Goal: Transaction & Acquisition: Obtain resource

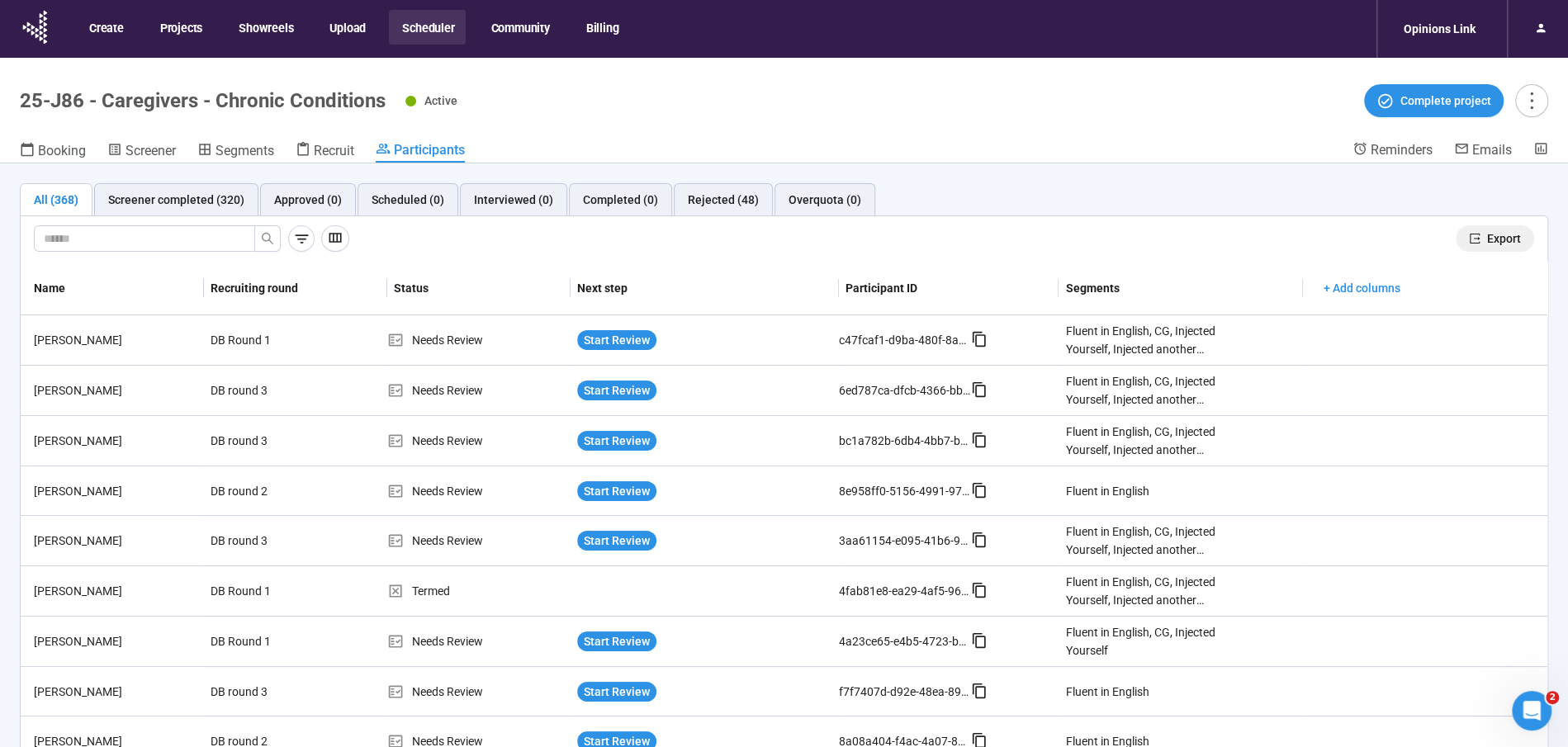
click at [1507, 232] on span "Export" at bounding box center [1504, 238] width 34 height 18
click at [413, 31] on button "Scheduler" at bounding box center [426, 27] width 76 height 34
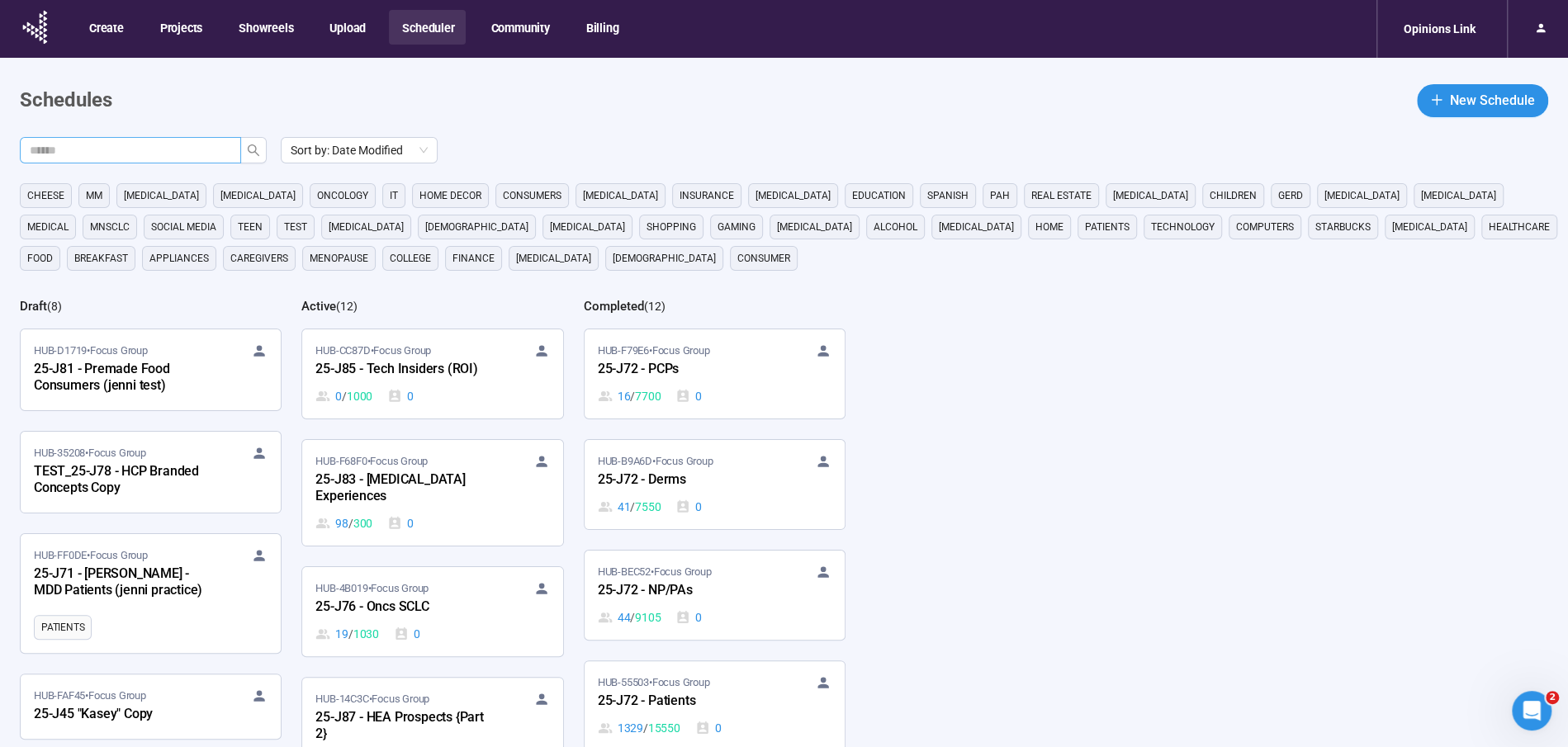
click at [228, 138] on span at bounding box center [131, 149] width 222 height 26
type input "***"
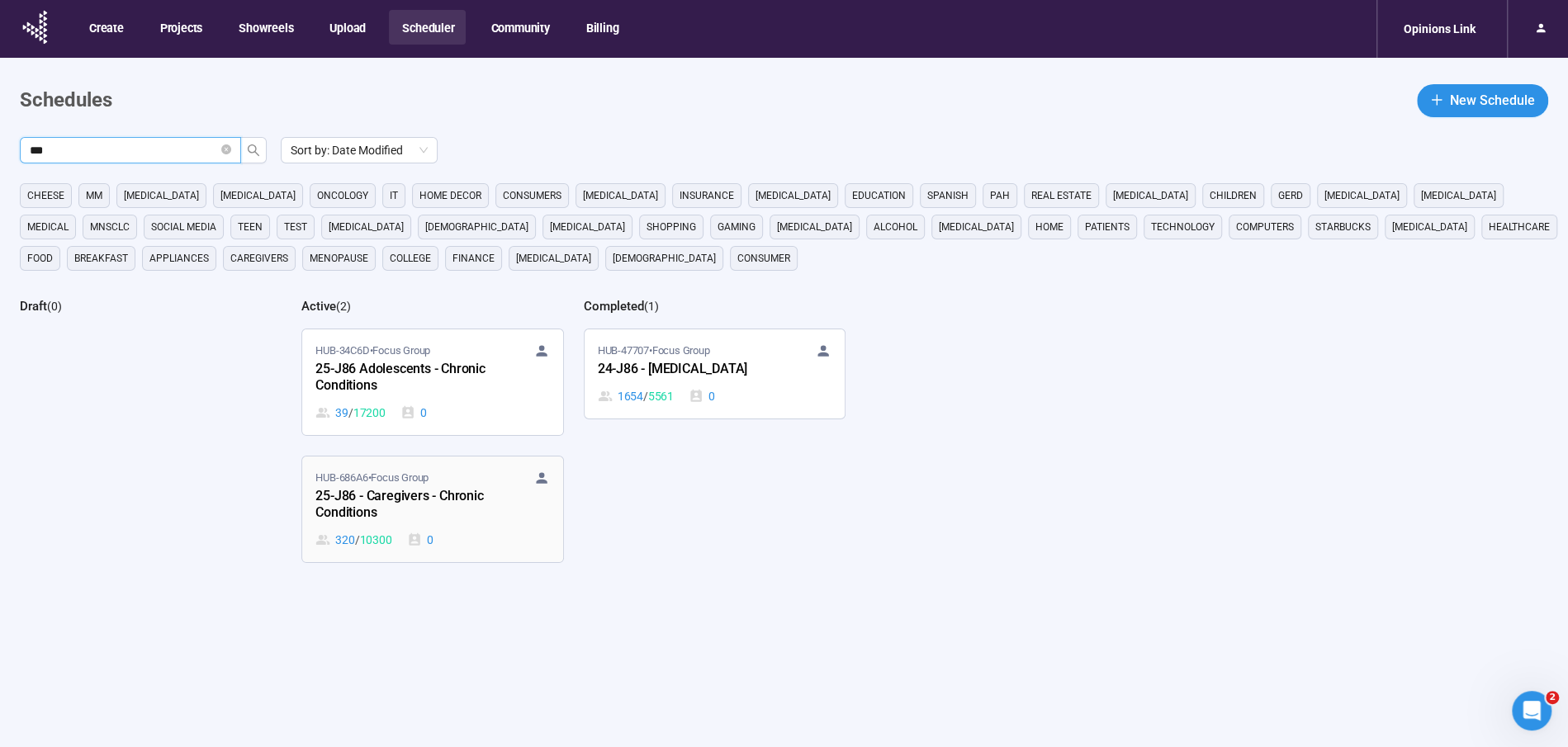
click at [397, 493] on div "25-J86 - Caregivers - Chronic Conditions" at bounding box center [406, 504] width 181 height 38
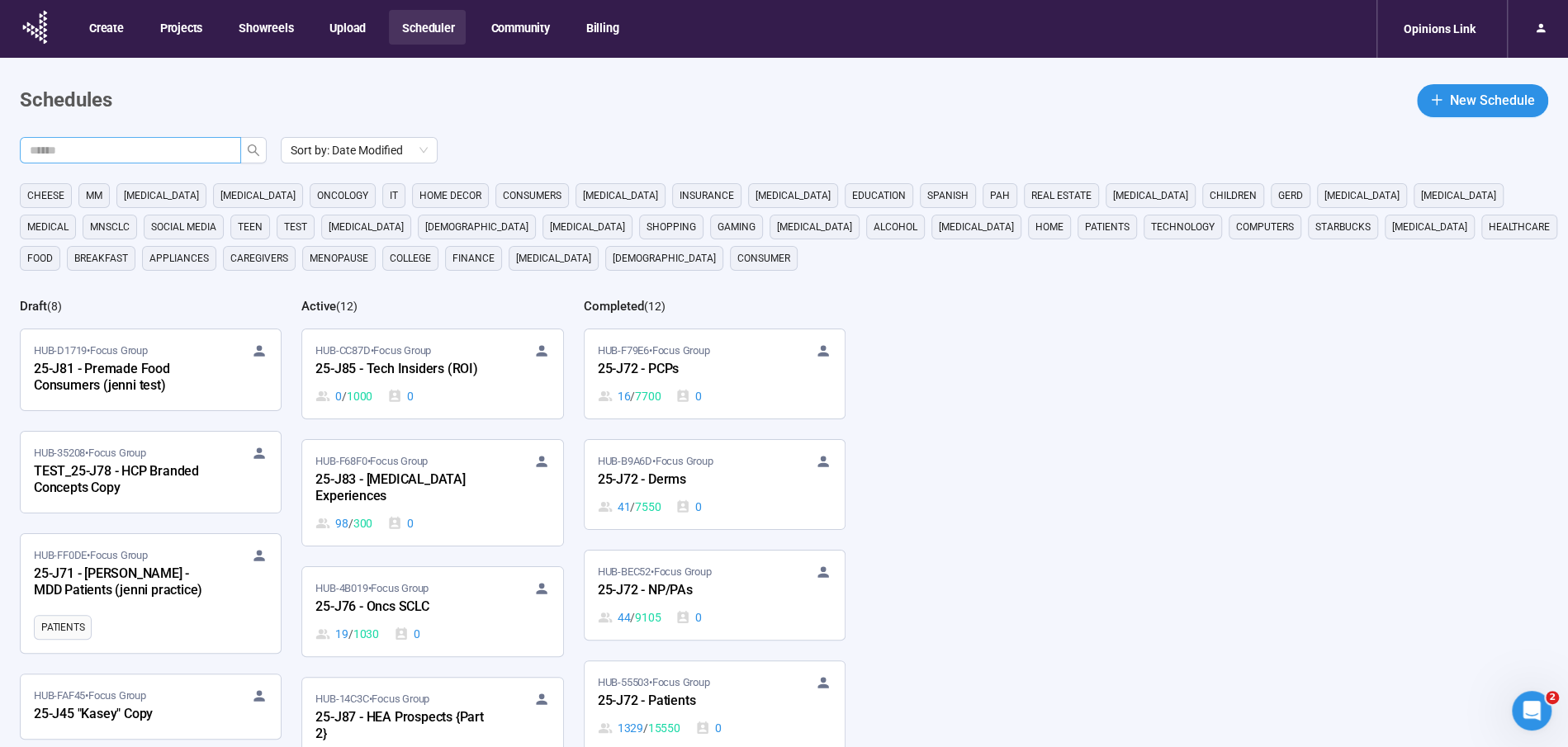
click at [187, 154] on input "text" at bounding box center [123, 150] width 188 height 18
type input "***"
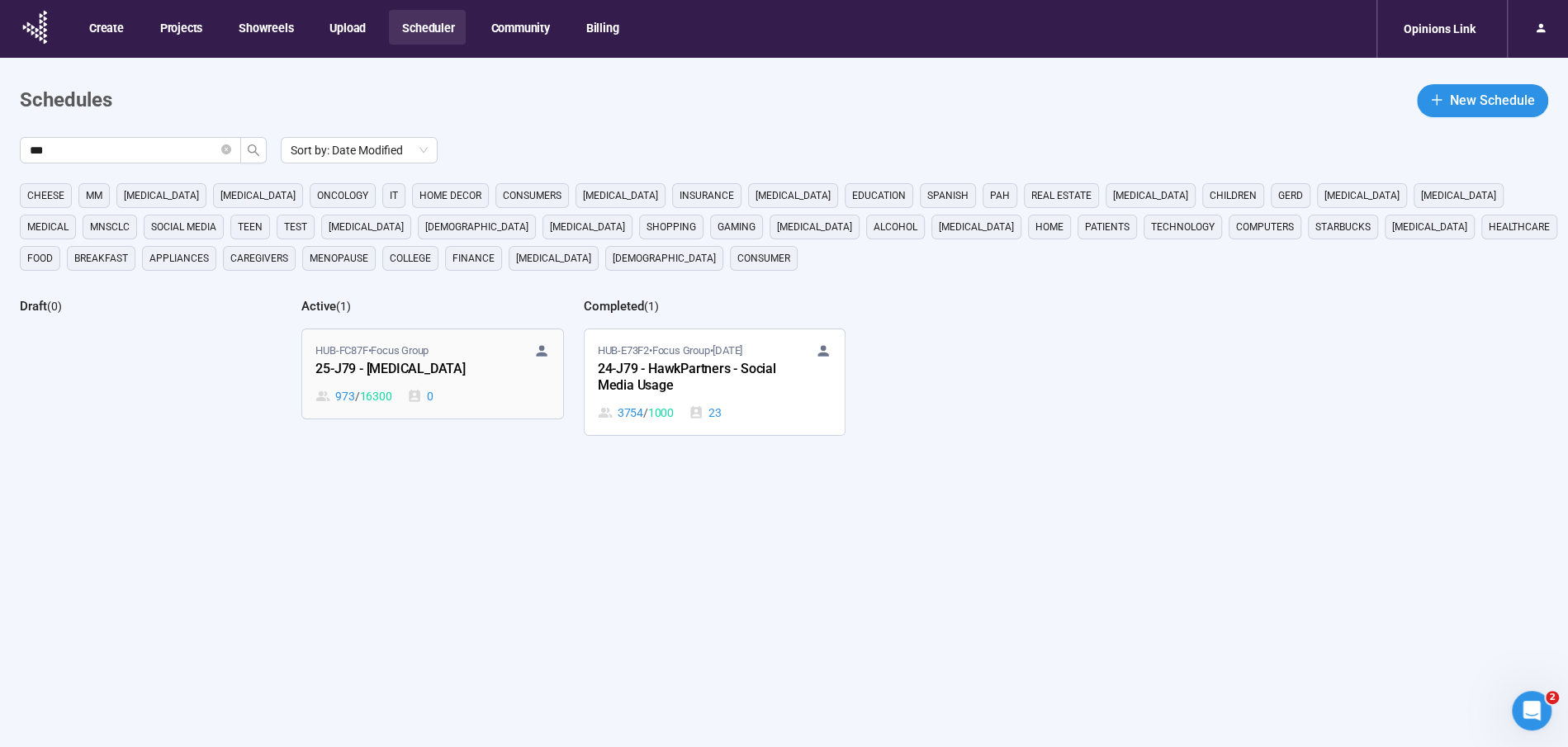
click at [365, 367] on div "25-J79 - Cancer" at bounding box center [406, 370] width 181 height 22
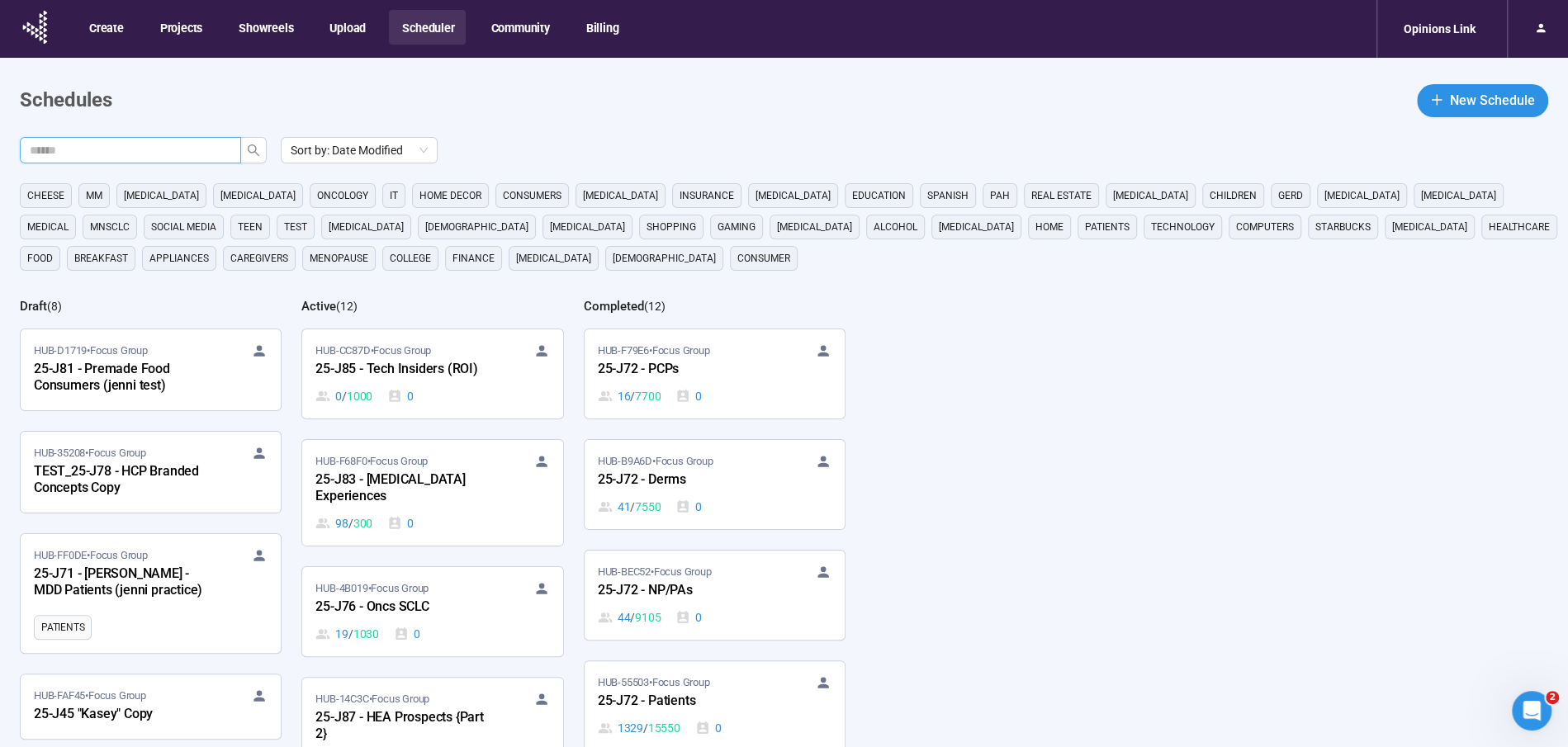
click at [147, 152] on input "text" at bounding box center [123, 150] width 188 height 18
type input "***"
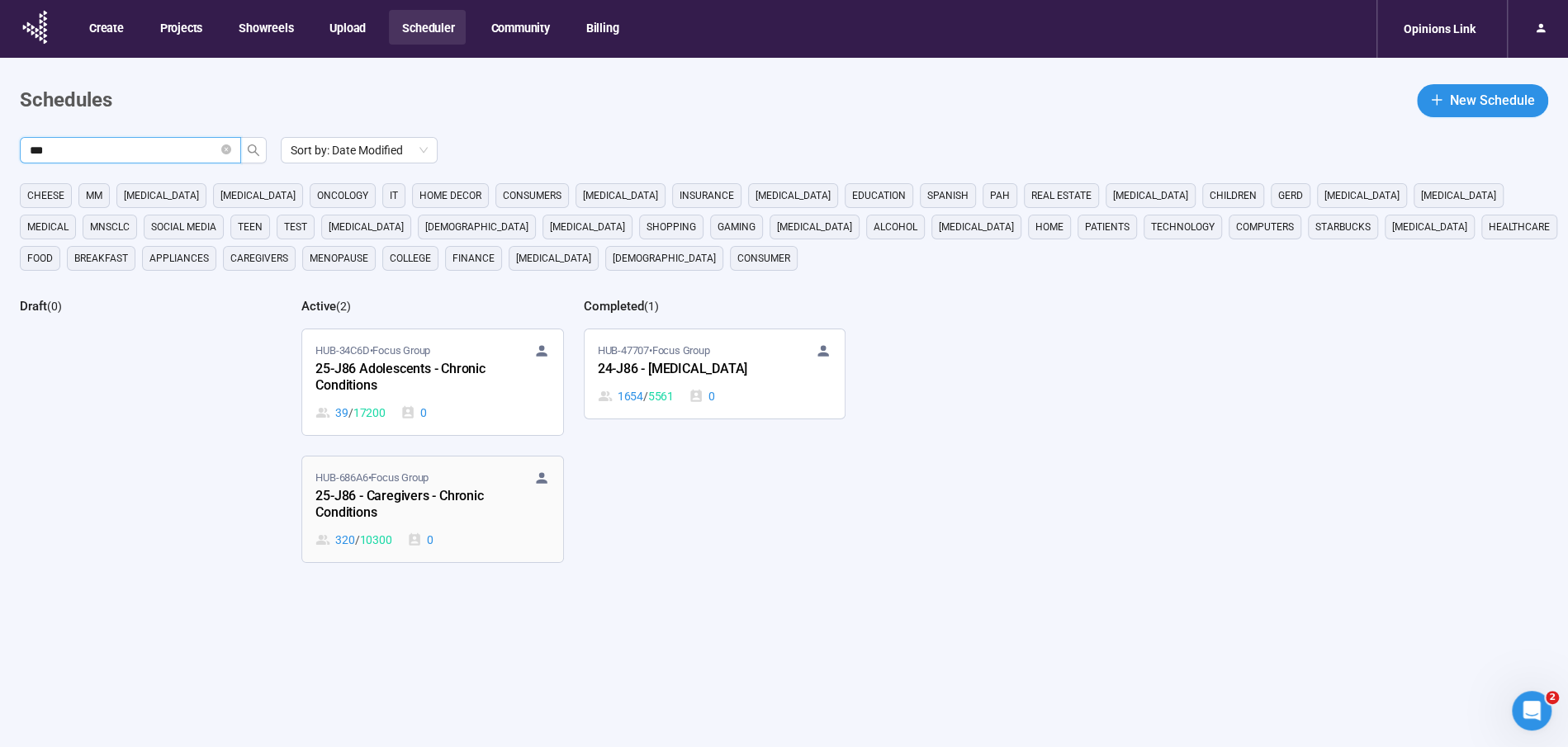
click at [374, 489] on div "25-J86 - Caregivers - Chronic Conditions" at bounding box center [406, 504] width 181 height 38
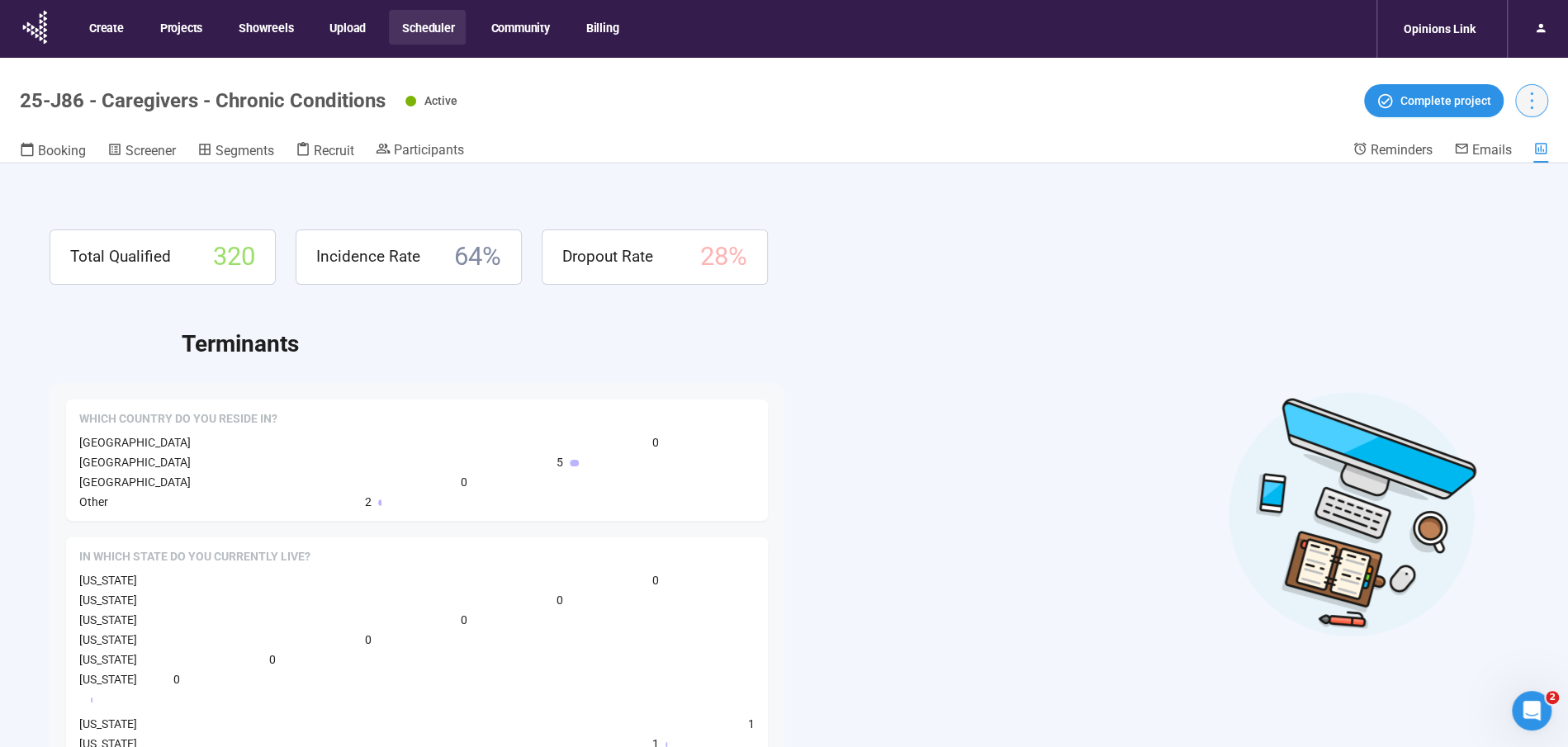
click at [1529, 105] on icon "more" at bounding box center [1531, 100] width 23 height 23
click at [871, 251] on div "Total Qualified 320 Incidence Rate 64 % Dropout Rate 28 %" at bounding box center [784, 257] width 1469 height 55
click at [410, 143] on span "Participants" at bounding box center [429, 149] width 71 height 16
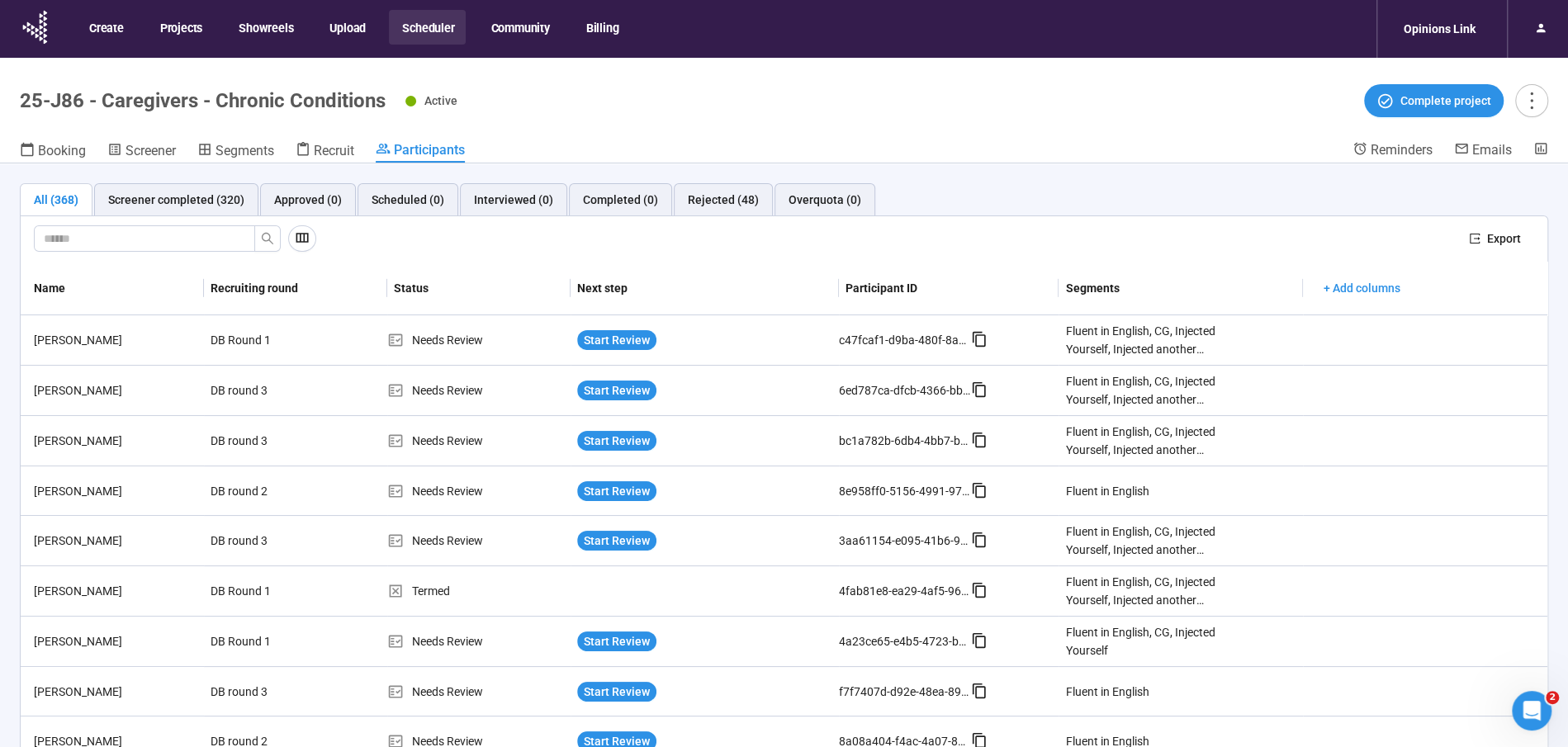
scroll to position [1057, 0]
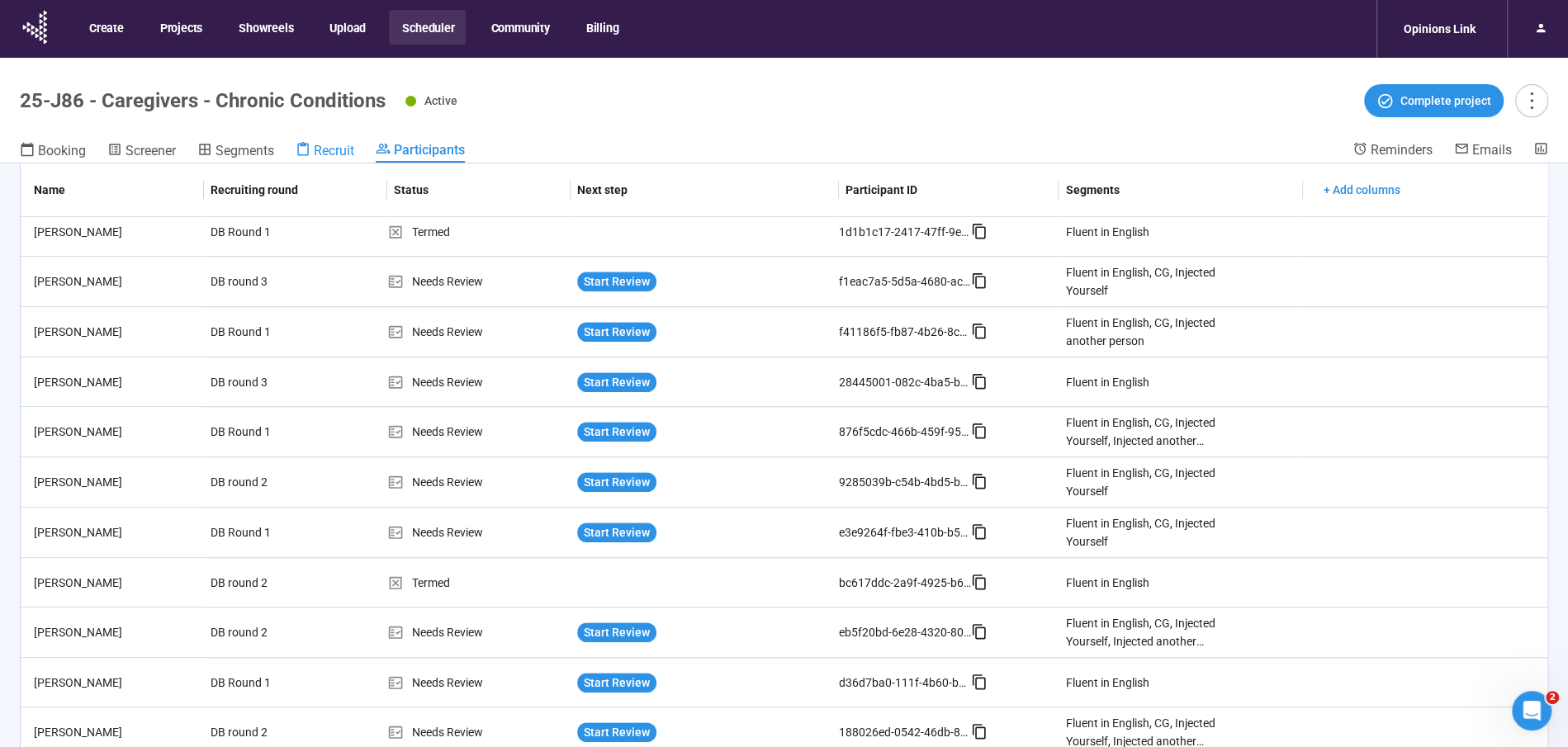
click at [318, 157] on span "Recruit" at bounding box center [334, 150] width 40 height 16
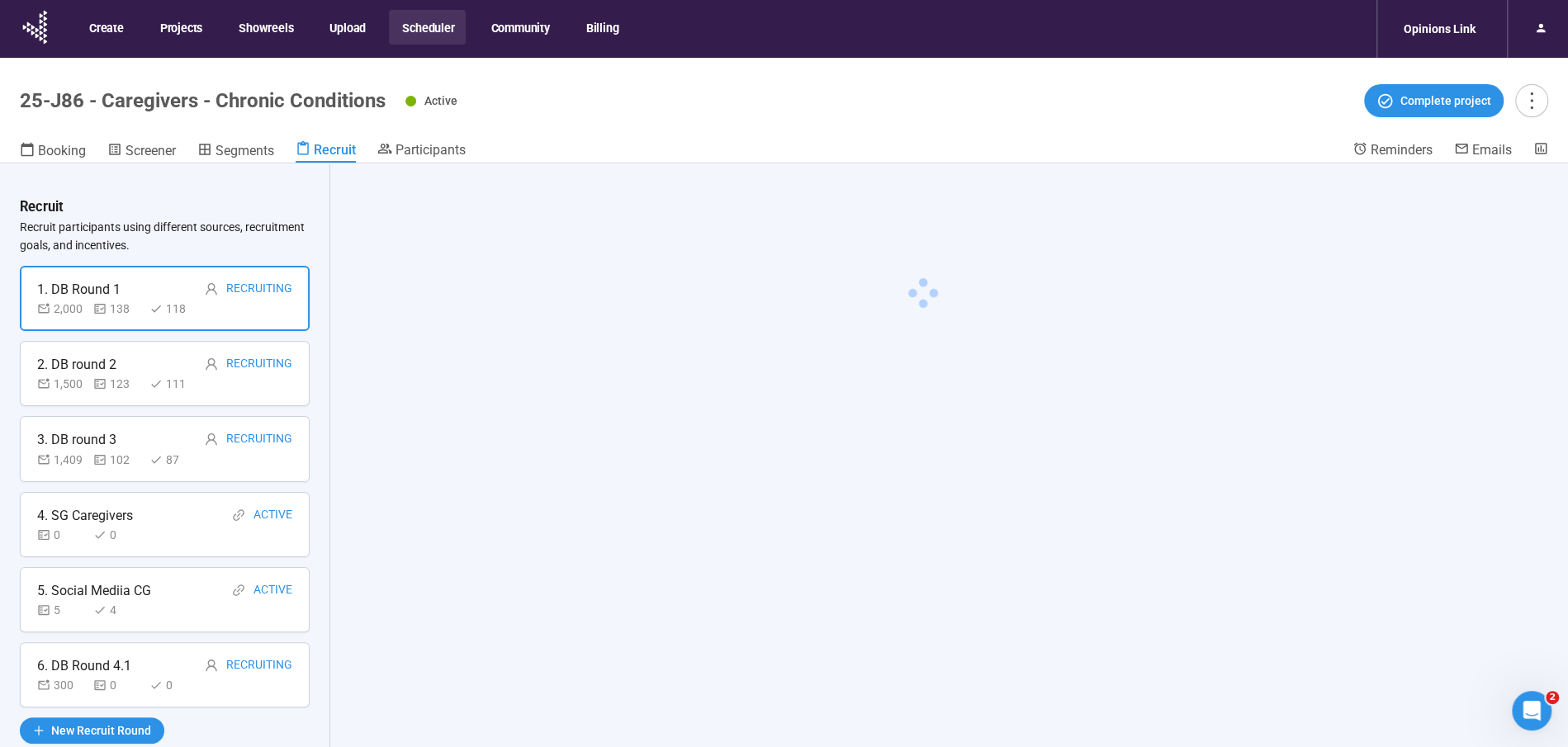
scroll to position [58, 0]
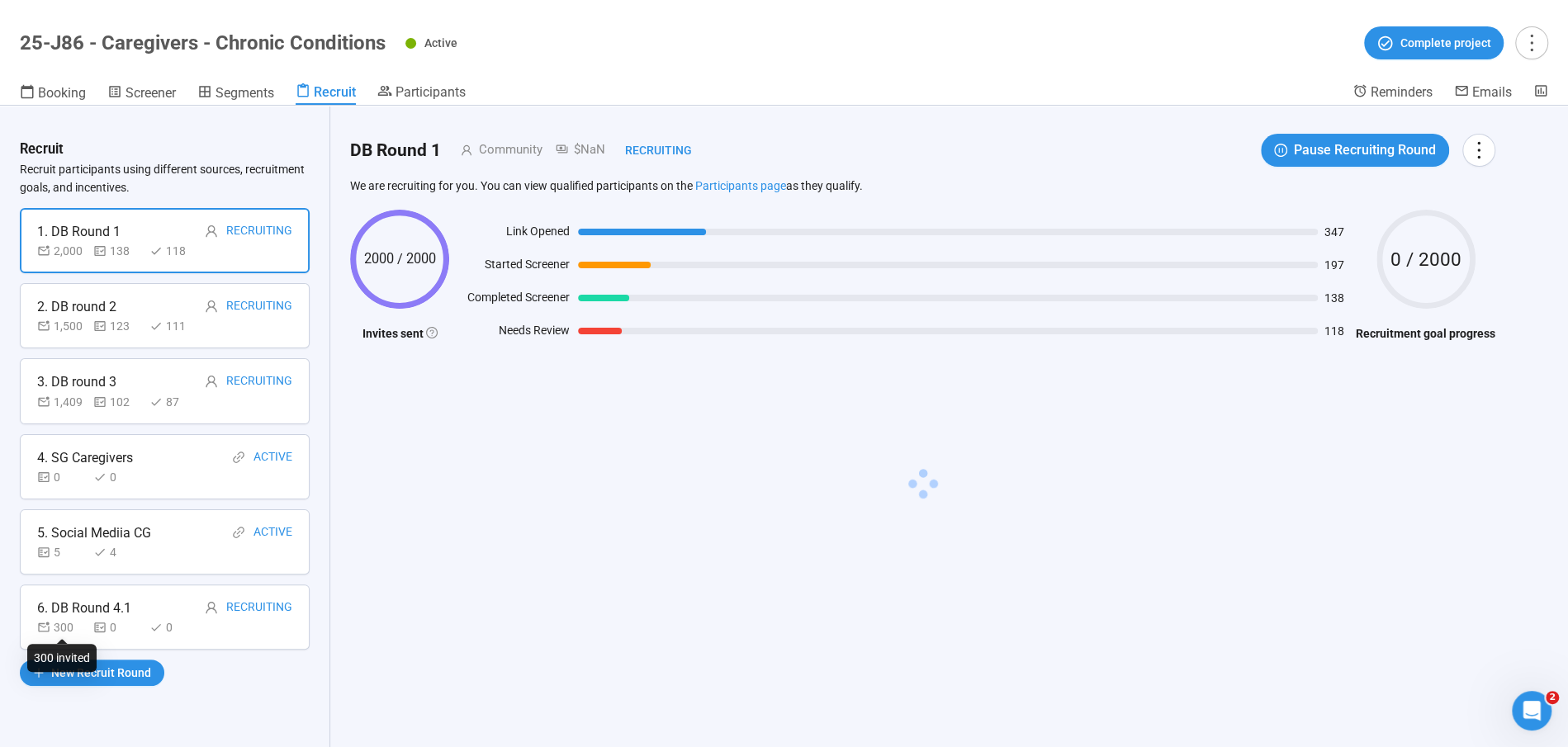
click at [82, 626] on div "300" at bounding box center [61, 628] width 50 height 18
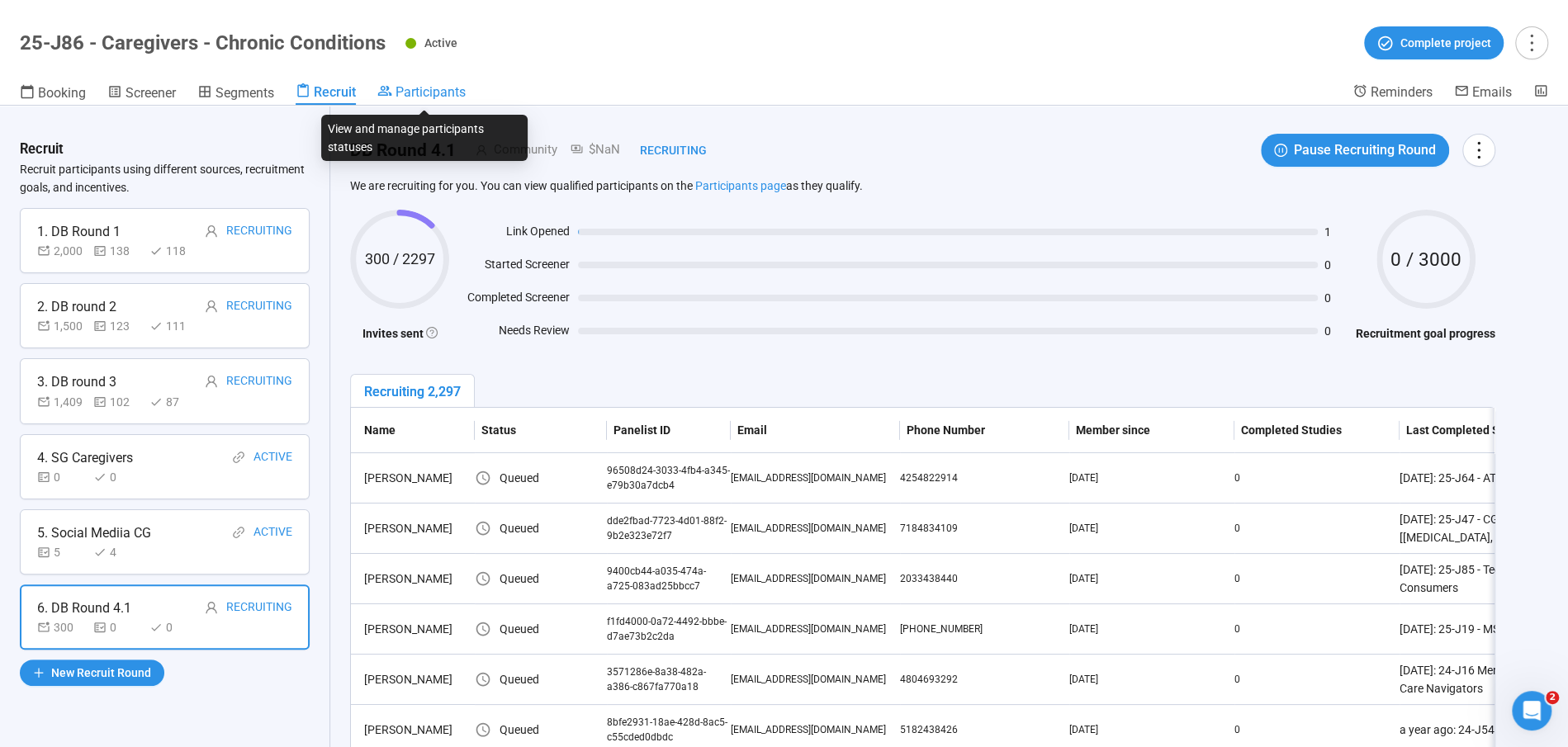
click at [430, 86] on span "Participants" at bounding box center [431, 91] width 71 height 16
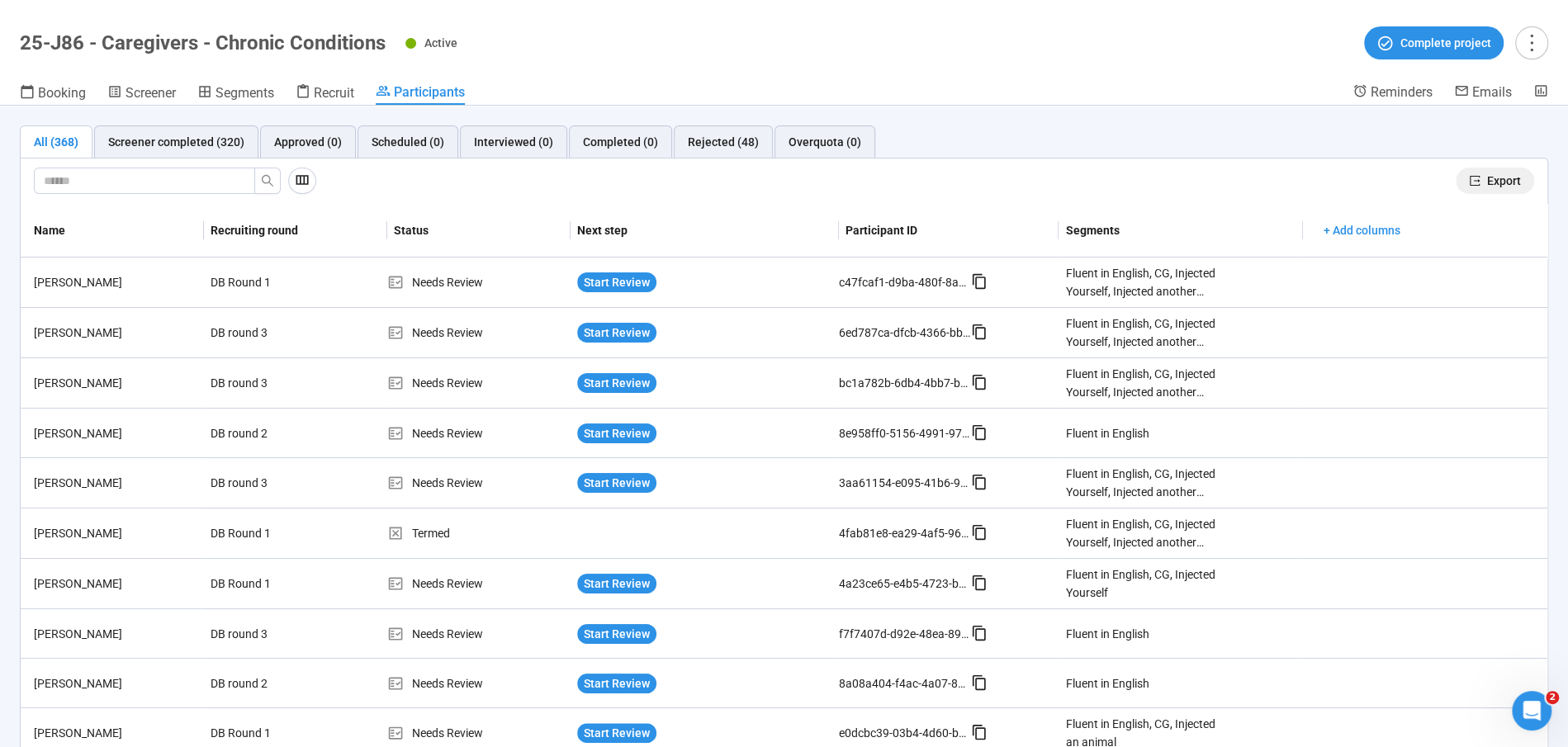
click at [1497, 172] on span "Export" at bounding box center [1504, 181] width 34 height 18
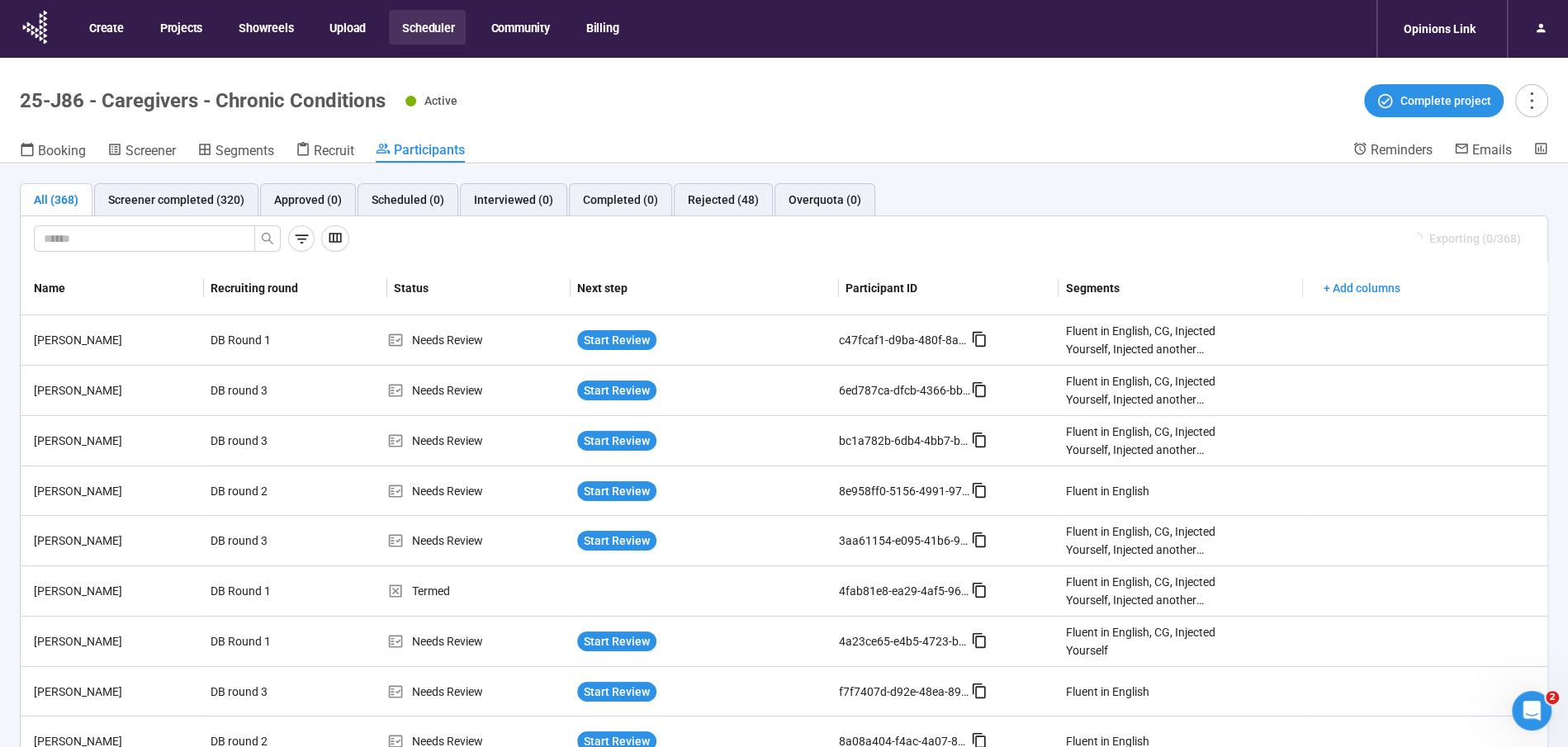
click at [419, 25] on button "Scheduler" at bounding box center [426, 27] width 76 height 34
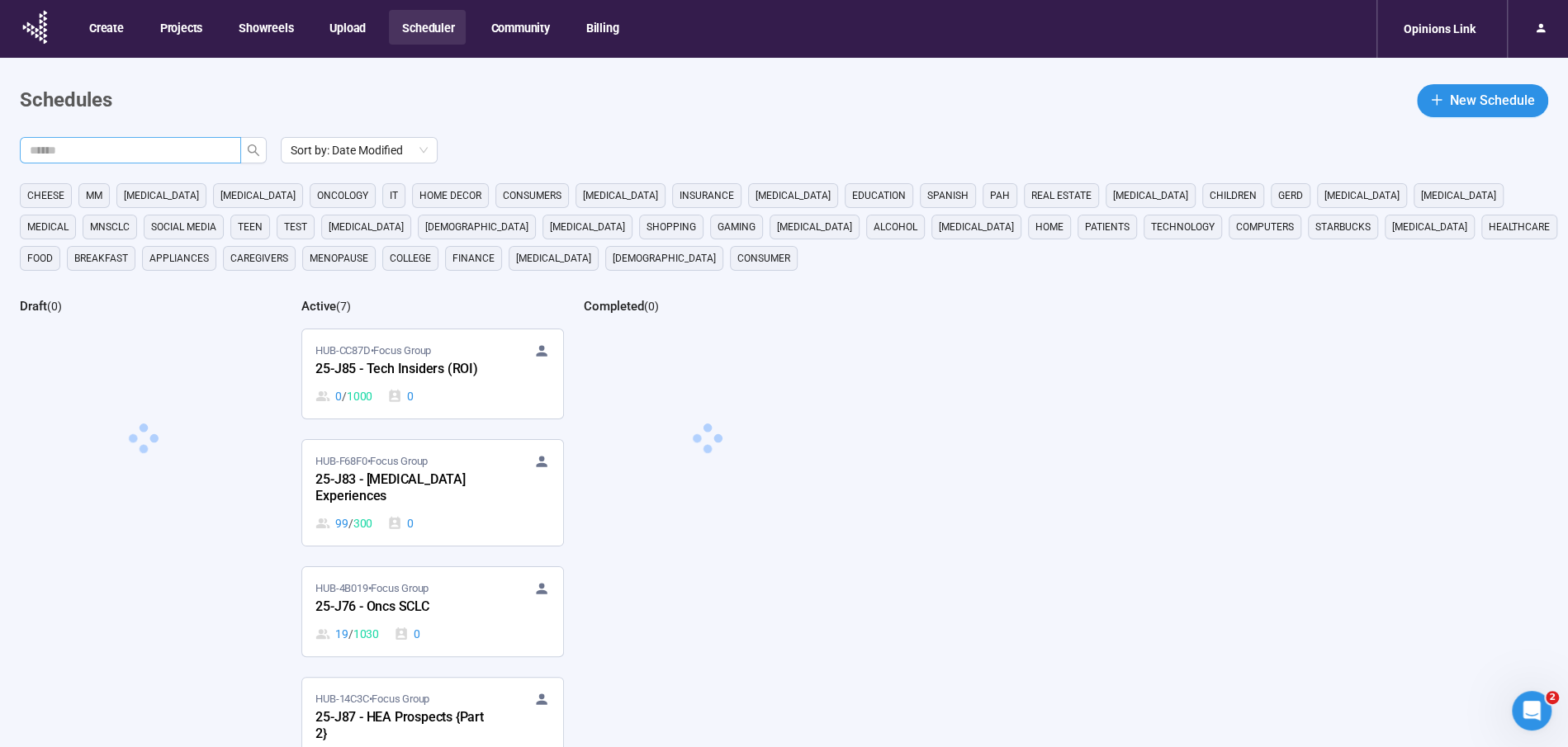
click at [189, 154] on input "text" at bounding box center [123, 150] width 188 height 18
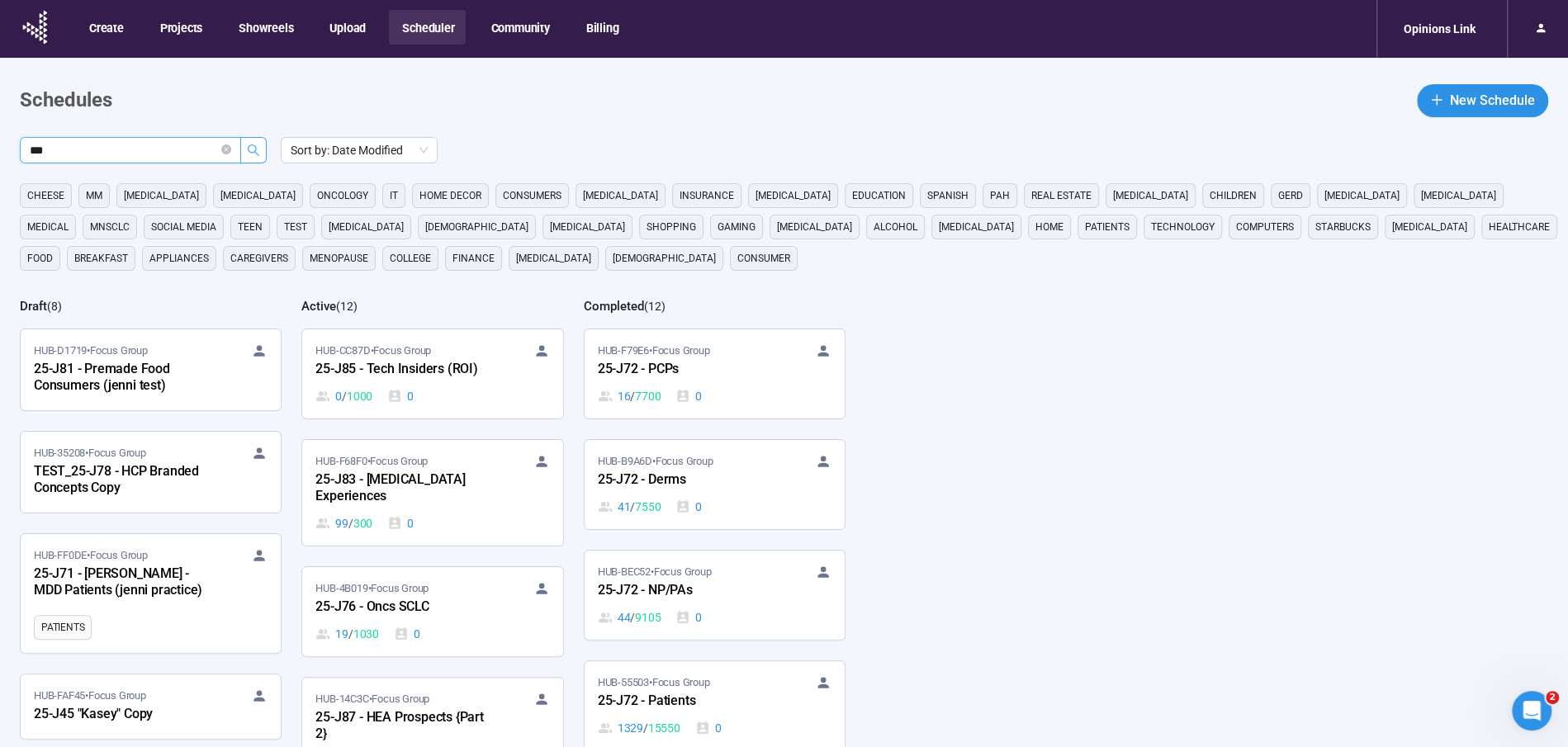
click at [254, 154] on icon "search" at bounding box center [253, 150] width 13 height 13
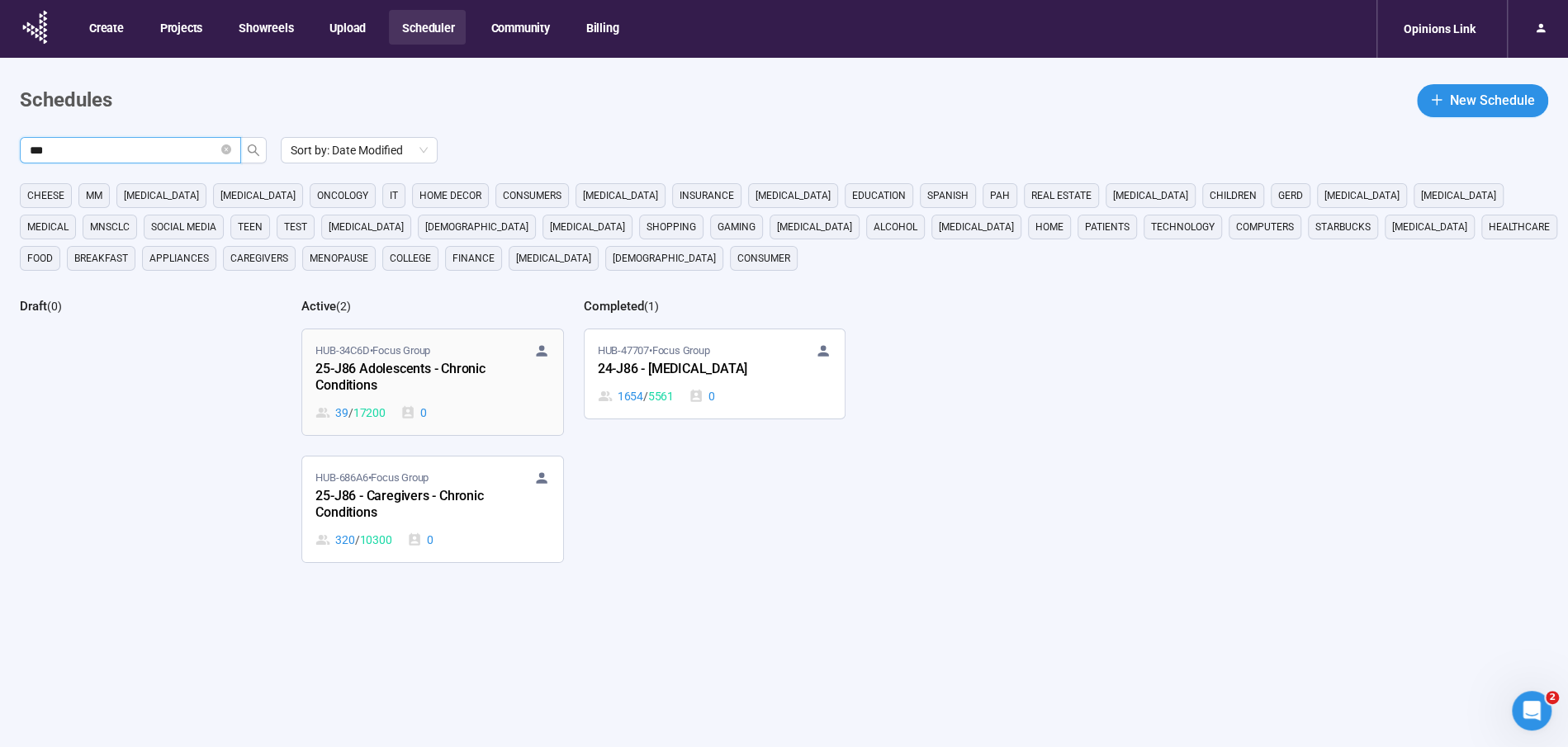
type input "***"
click at [399, 360] on div "25-J86 Adolescents - Chronic Conditions" at bounding box center [406, 378] width 181 height 38
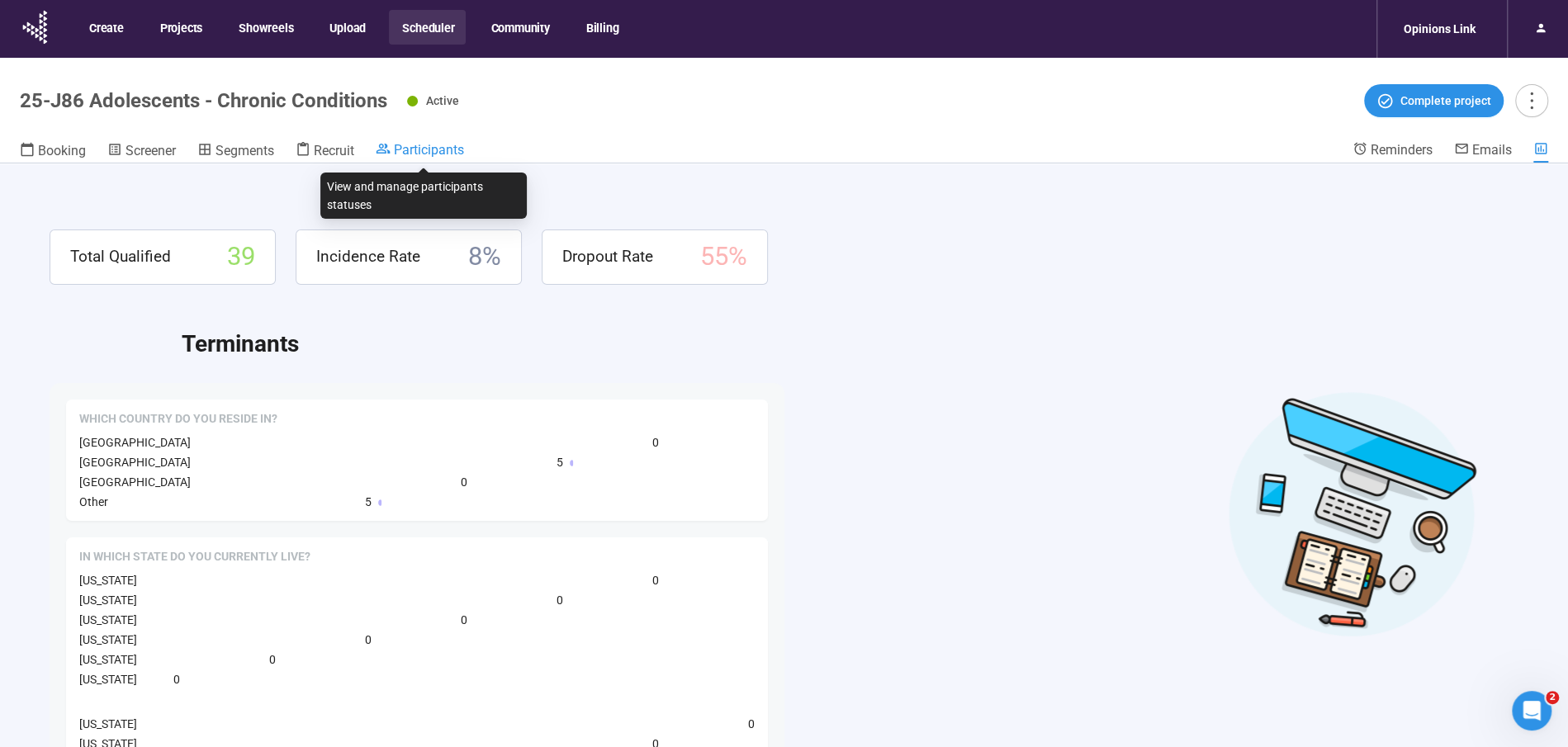
click at [431, 145] on span "Participants" at bounding box center [429, 149] width 71 height 16
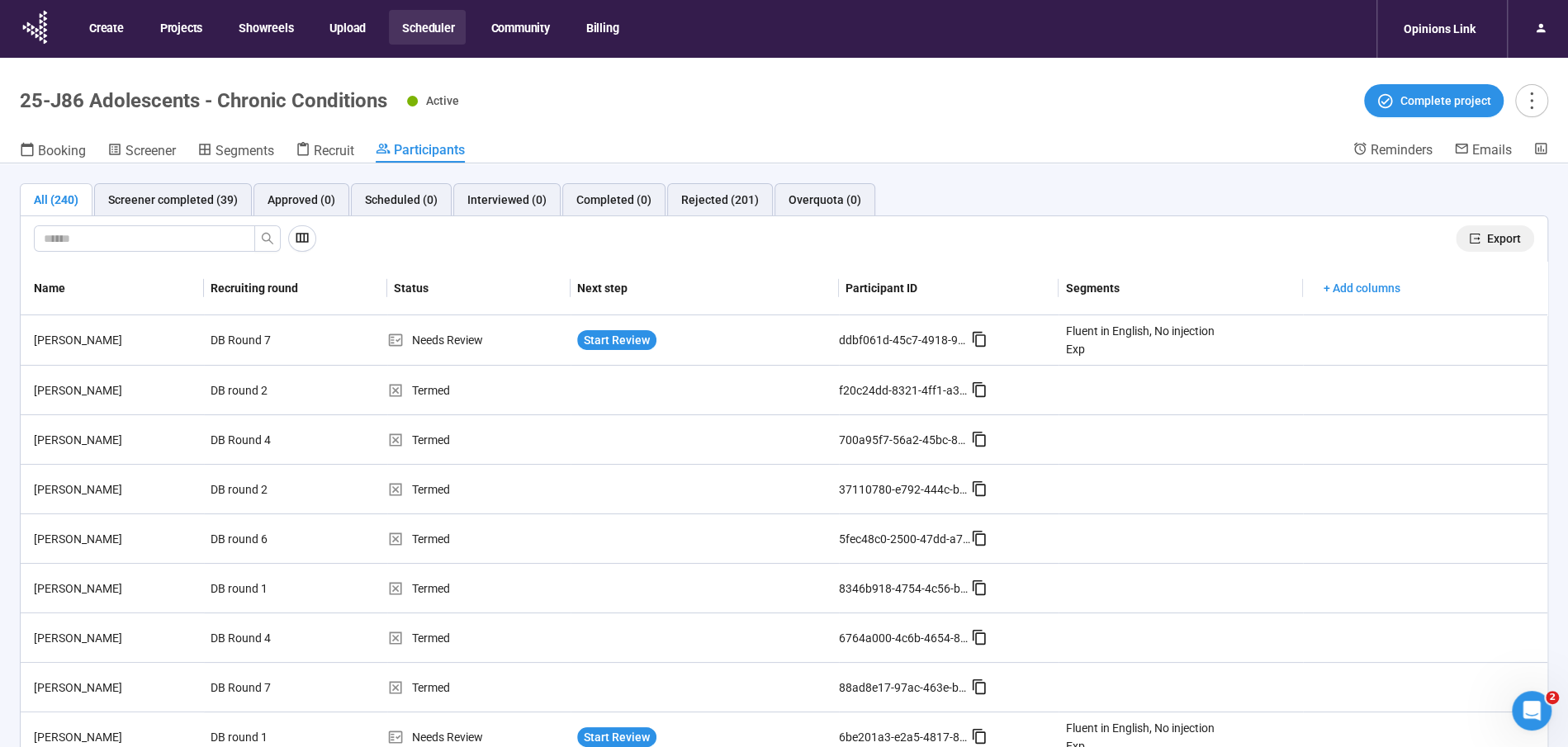
click at [1510, 230] on span "Export" at bounding box center [1504, 238] width 34 height 18
click at [439, 15] on button "Scheduler" at bounding box center [426, 27] width 76 height 34
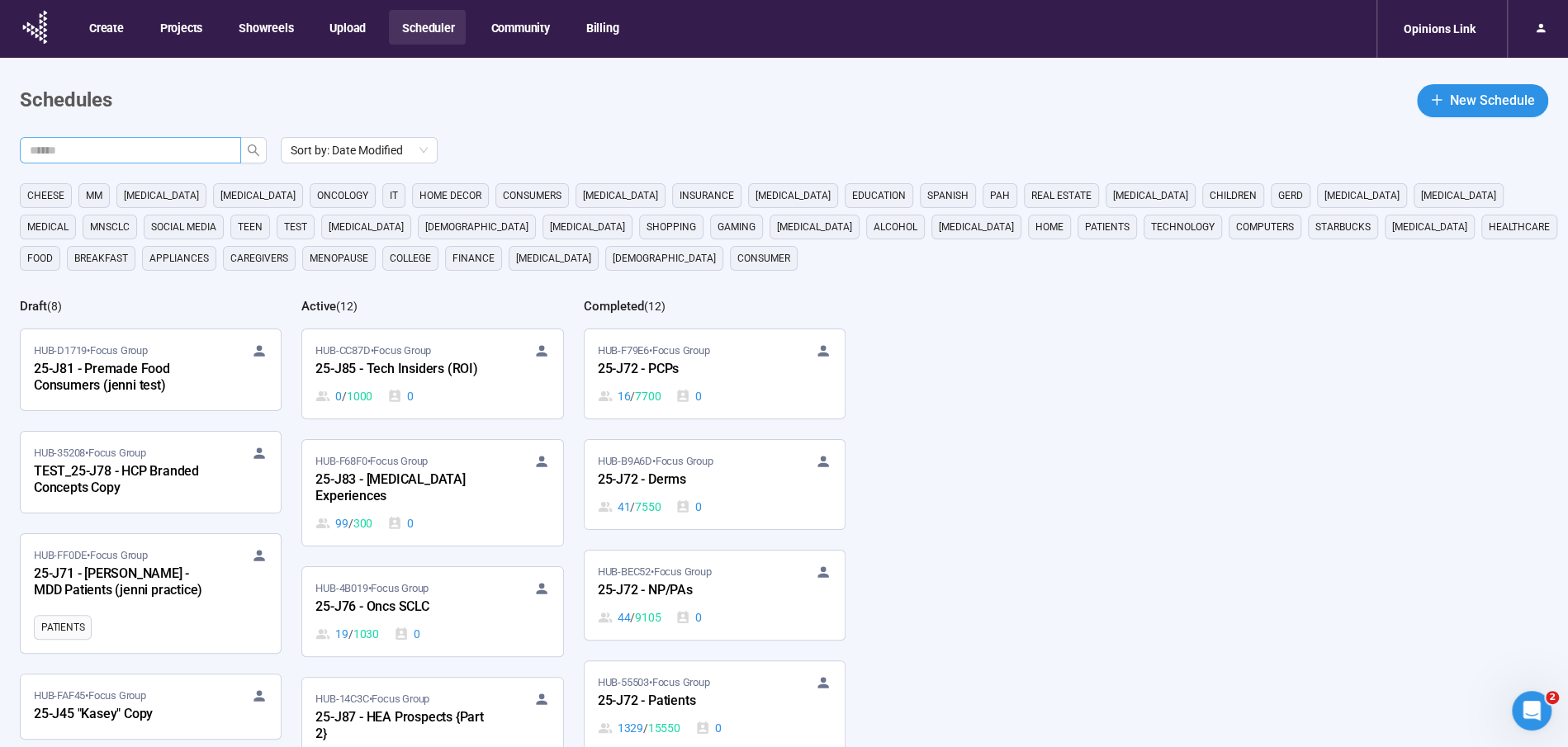
click at [127, 143] on input "text" at bounding box center [123, 150] width 188 height 18
type input "***"
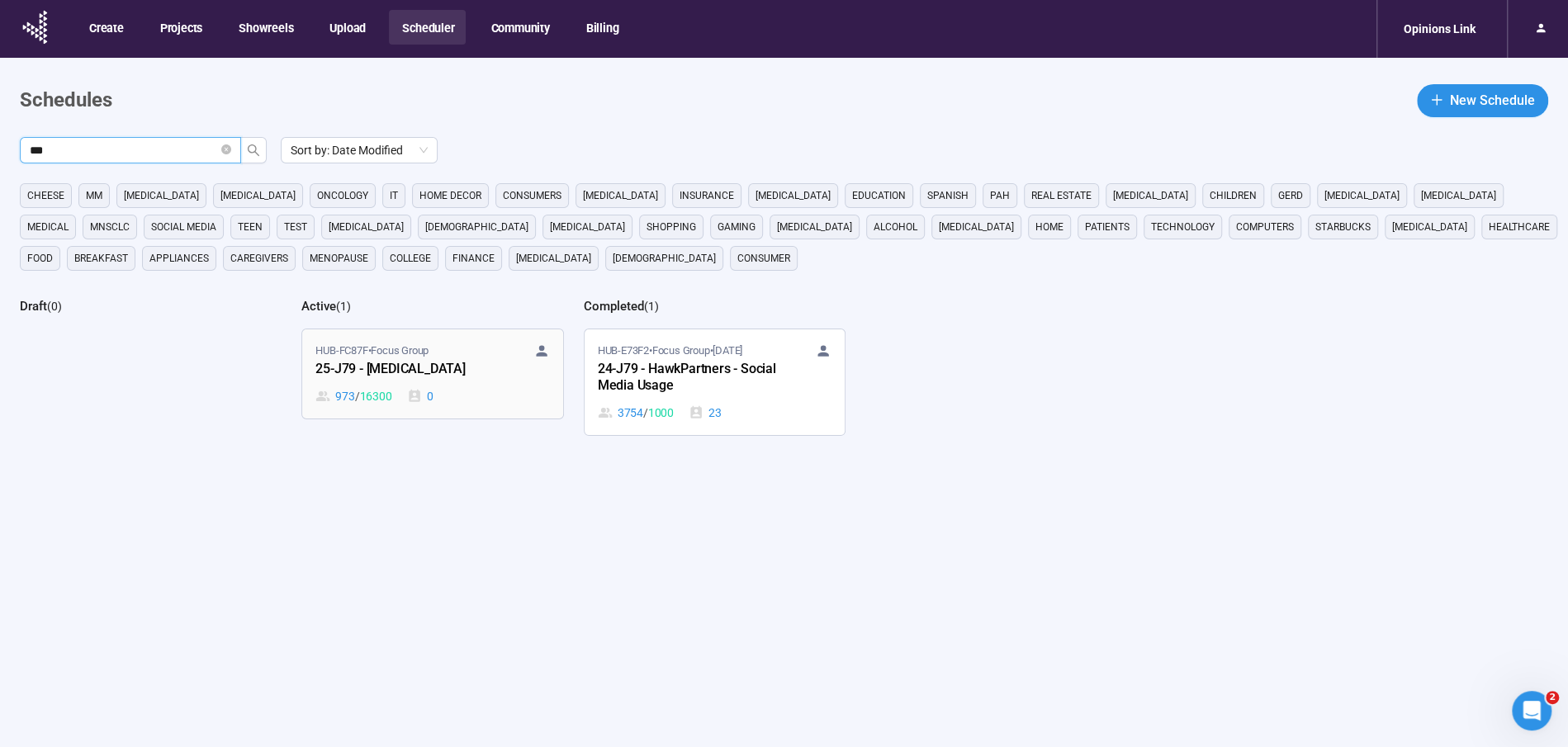
click at [407, 377] on div "25-J79 - Cancer" at bounding box center [406, 370] width 181 height 22
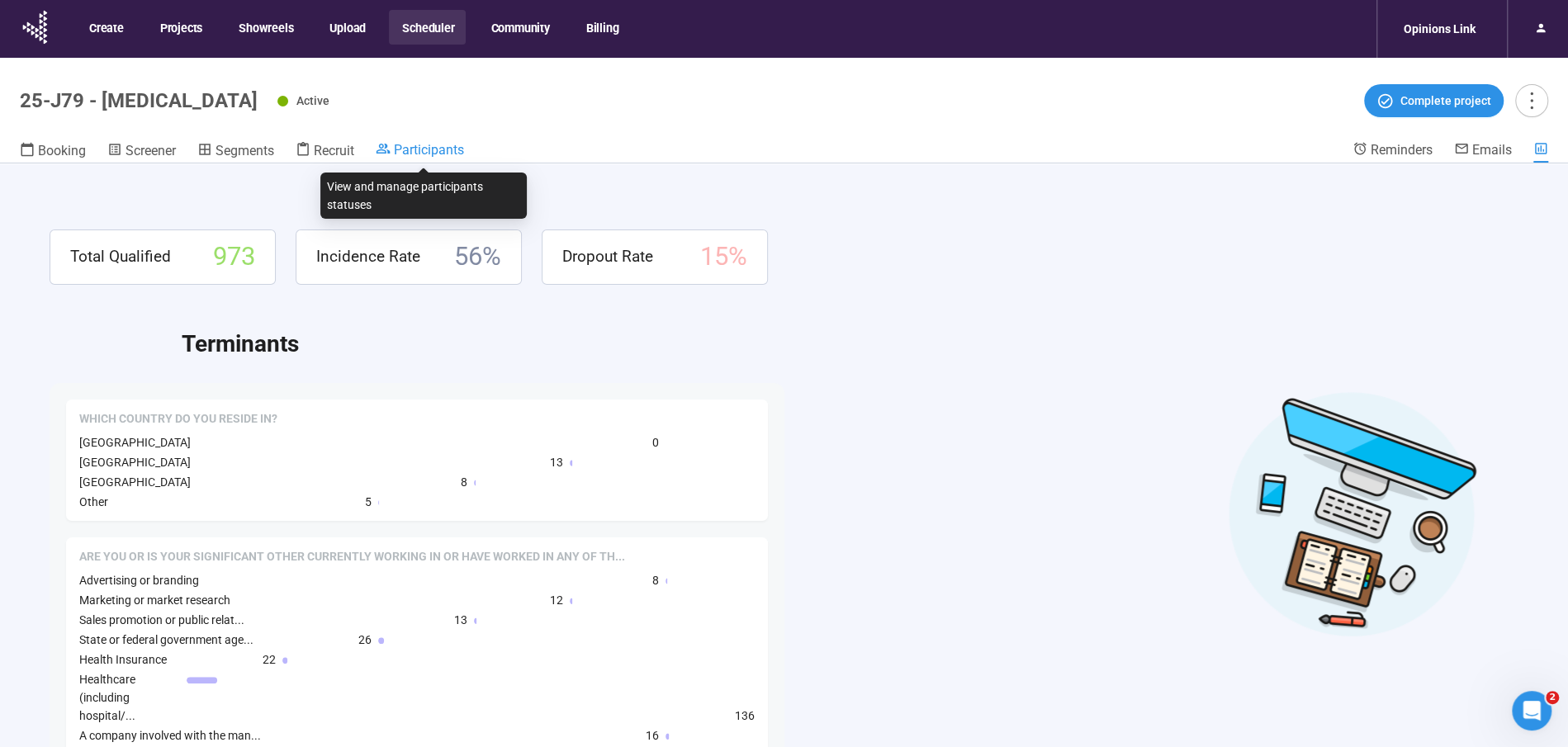
click at [416, 150] on span "Participants" at bounding box center [429, 149] width 71 height 16
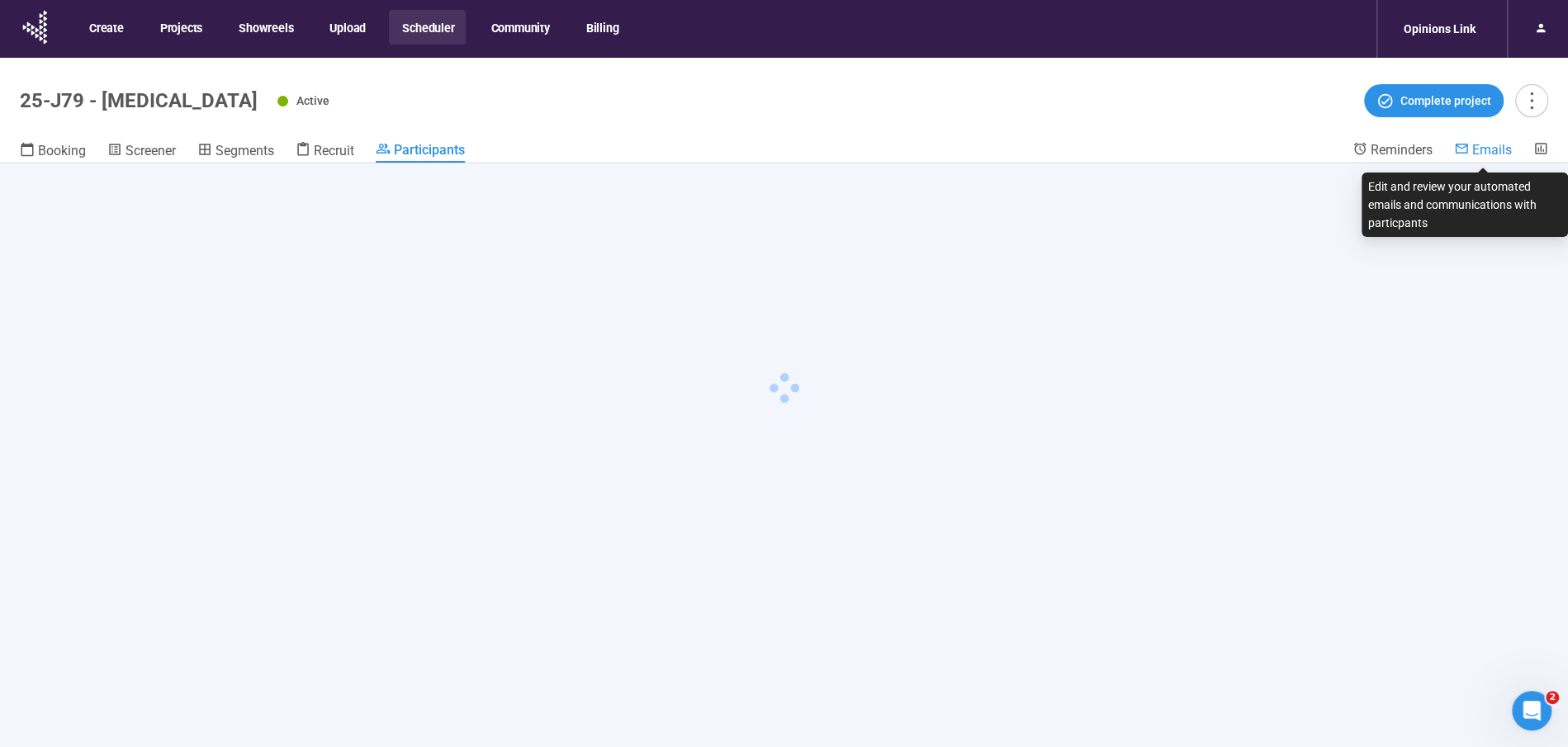
click at [1497, 149] on span "Emails" at bounding box center [1492, 149] width 39 height 16
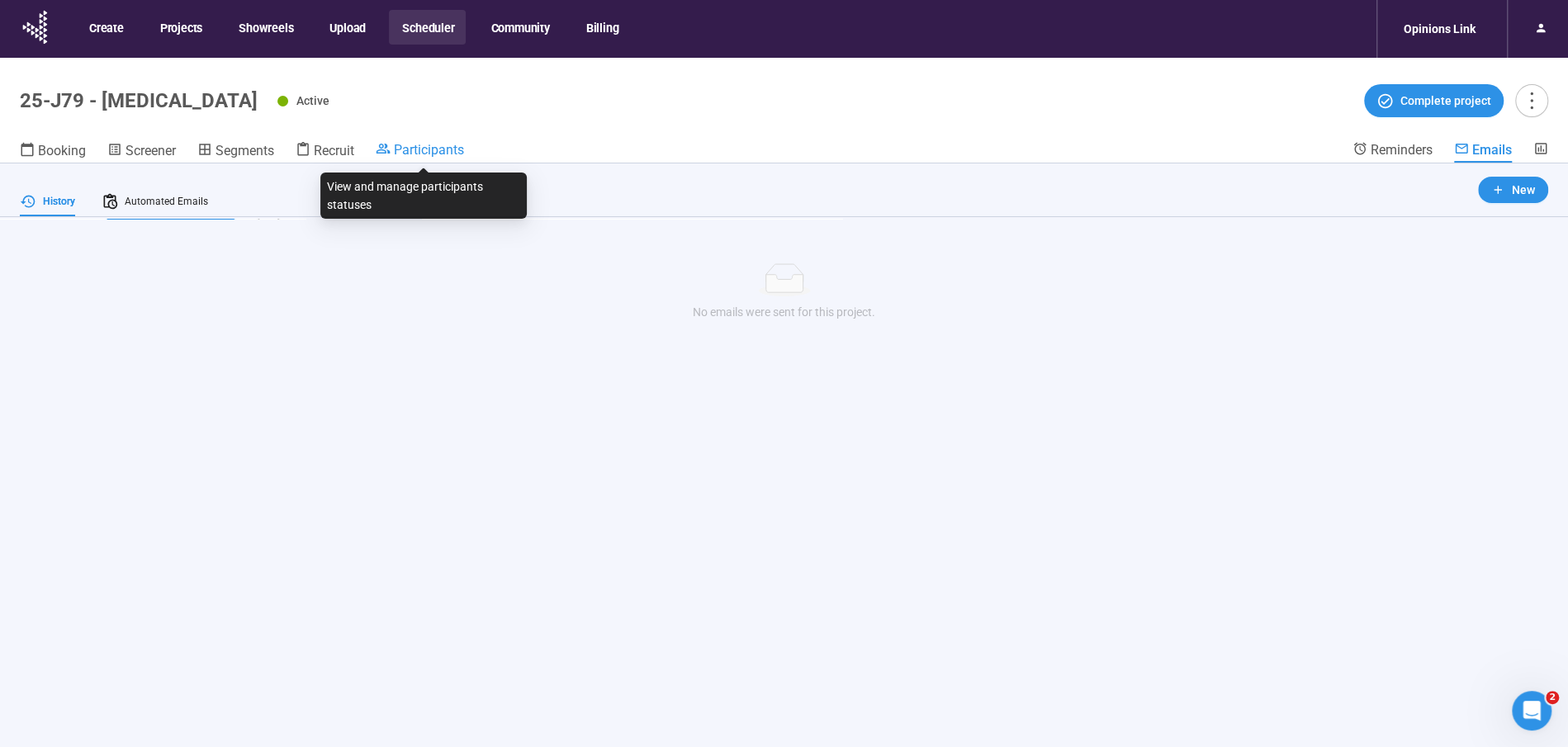
click at [424, 146] on span "Participants" at bounding box center [429, 149] width 71 height 16
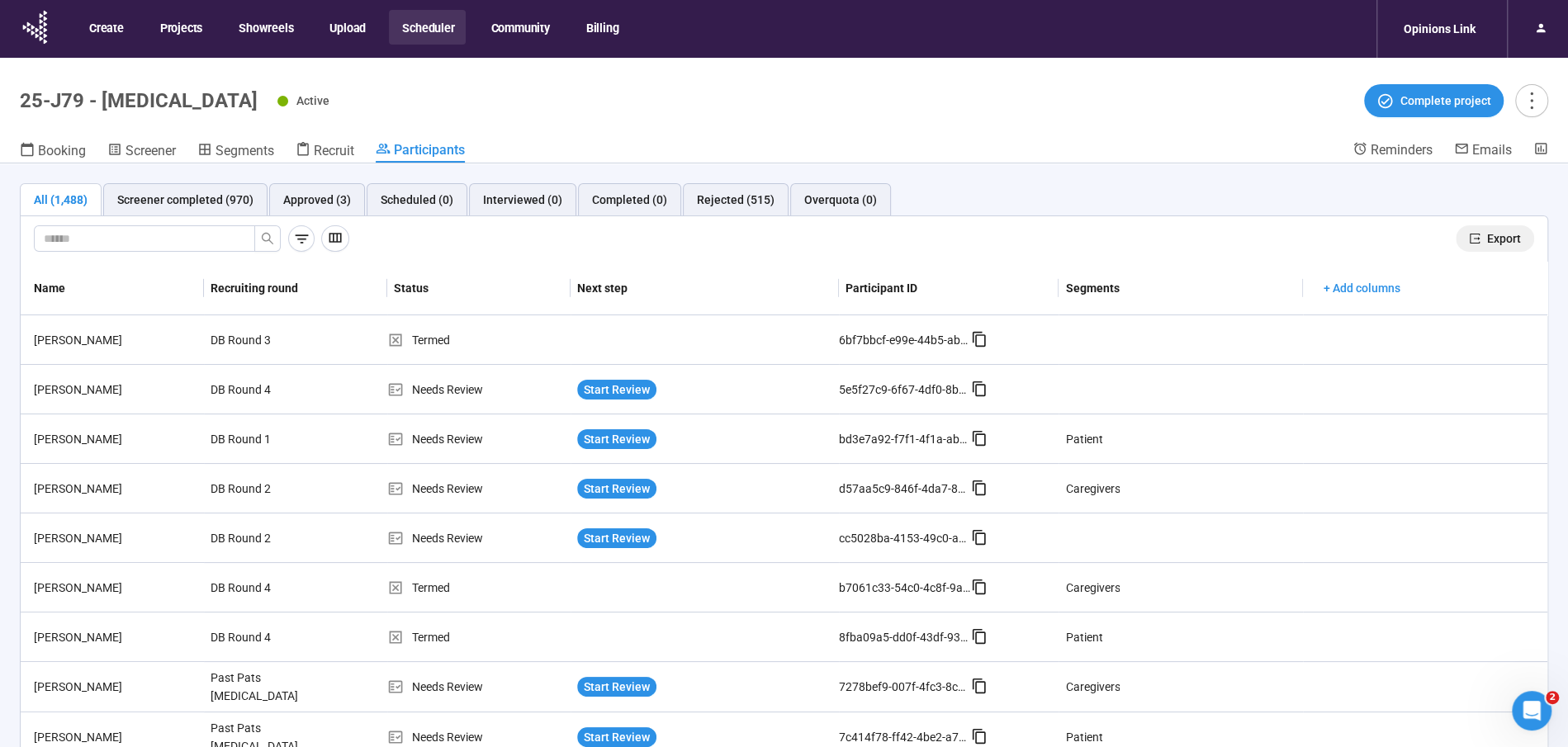
click at [1496, 235] on span "Export" at bounding box center [1504, 238] width 34 height 18
